Goal: Information Seeking & Learning: Find specific fact

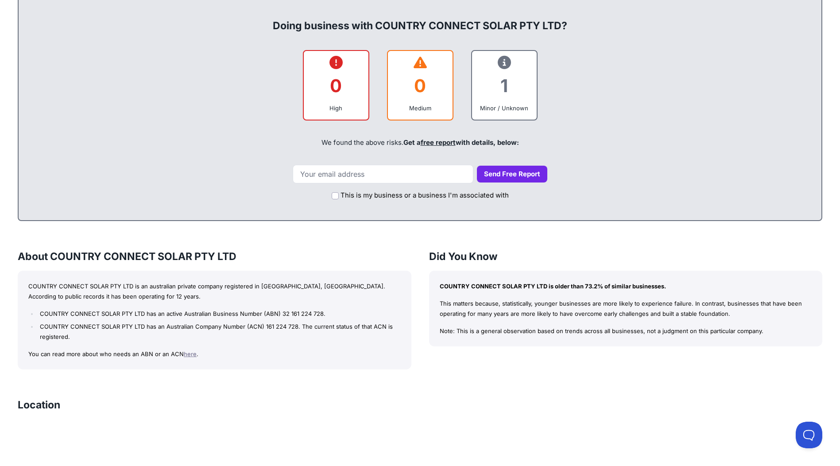
scroll to position [330, 0]
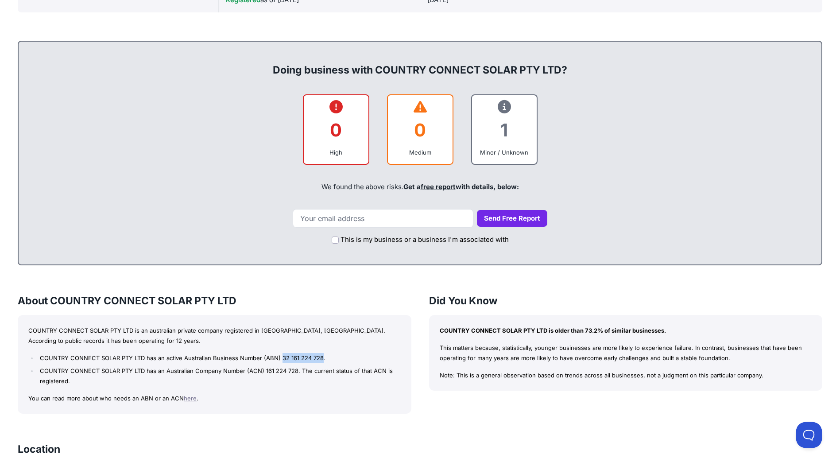
drag, startPoint x: 279, startPoint y: 357, endPoint x: 320, endPoint y: 359, distance: 40.8
click at [320, 359] on li "COUNTRY CONNECT SOLAR PTY LTD has an active Australian Business Number (ABN) 32…" at bounding box center [219, 358] width 363 height 10
copy li "32 161 224 728"
drag, startPoint x: 264, startPoint y: 369, endPoint x: 295, endPoint y: 371, distance: 31.5
click at [295, 371] on li "COUNTRY CONNECT SOLAR PTY LTD has an Australian Company Number (ACN) 161 224 72…" at bounding box center [219, 376] width 363 height 20
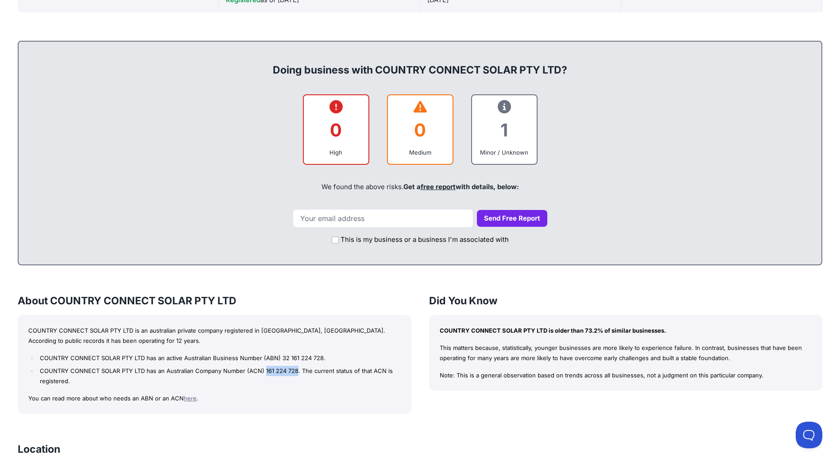
copy li "161 224 728"
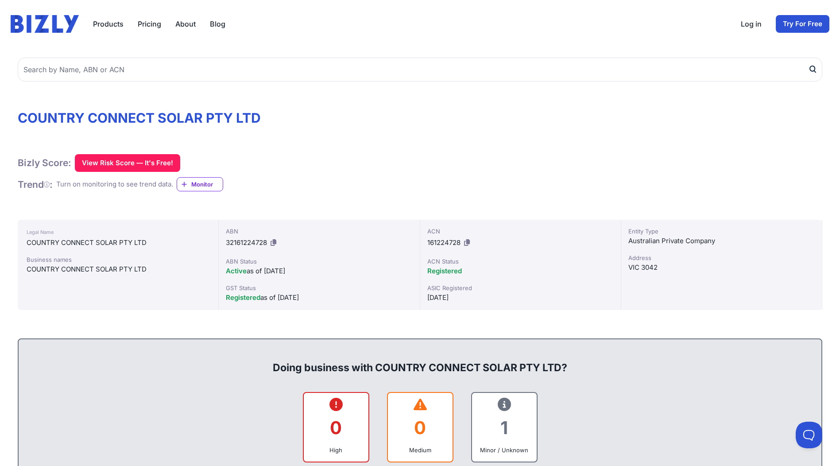
scroll to position [20, 0]
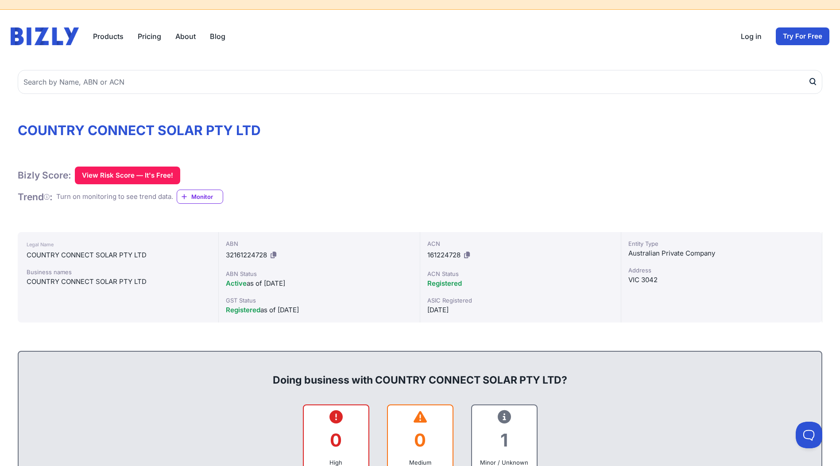
click at [347, 178] on div "Bizly Score: View Risk Score — It's Free! View Risk Score — It's Free!" at bounding box center [420, 176] width 805 height 18
click at [237, 260] on div "ABN 32161224728" at bounding box center [319, 250] width 186 height 23
click at [238, 256] on span "32161224728" at bounding box center [246, 255] width 41 height 8
copy div "32161224728"
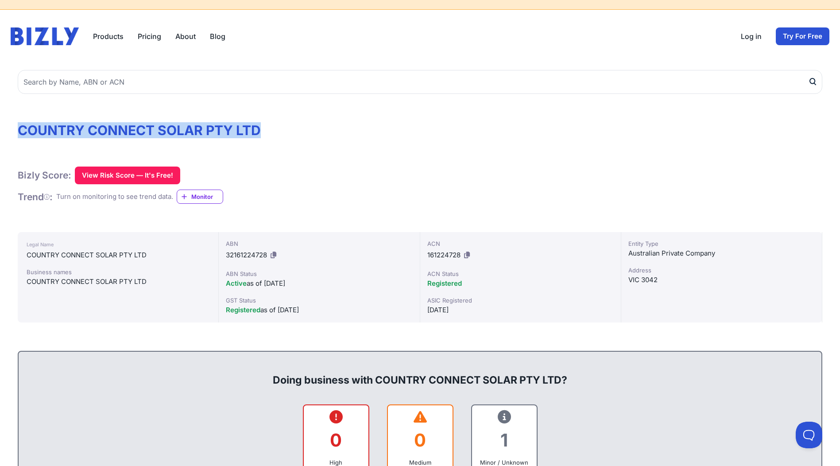
drag, startPoint x: 19, startPoint y: 125, endPoint x: 276, endPoint y: 122, distance: 257.4
click at [276, 122] on h1 "COUNTRY CONNECT SOLAR PTY LTD" at bounding box center [420, 130] width 805 height 16
copy h1 "COUNTRY CONNECT SOLAR PTY LTD"
